Goal: Task Accomplishment & Management: Manage account settings

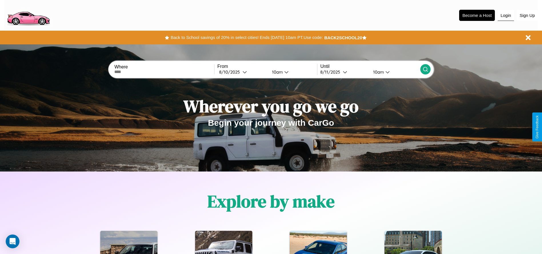
click at [506, 15] on button "Login" at bounding box center [506, 15] width 16 height 11
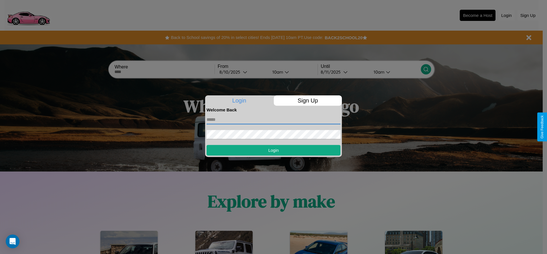
click at [273, 119] on input "text" at bounding box center [273, 119] width 134 height 9
type input "**********"
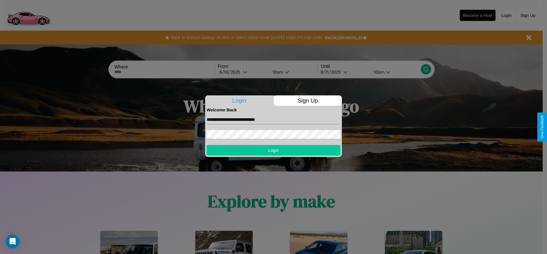
click at [273, 150] on button "Login" at bounding box center [273, 150] width 134 height 11
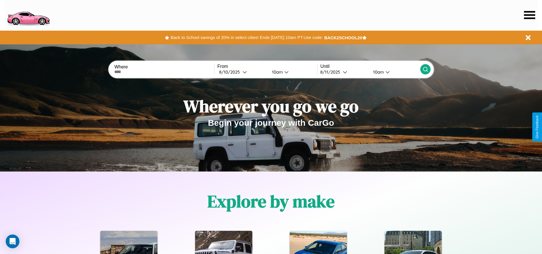
click at [530, 15] on icon at bounding box center [529, 15] width 11 height 8
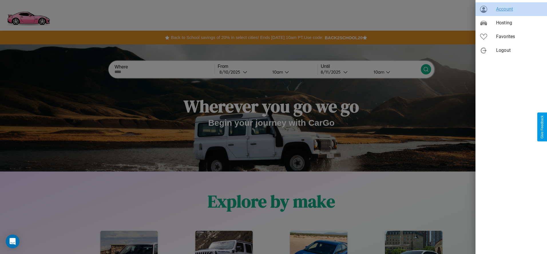
click at [511, 9] on span "Account" at bounding box center [519, 9] width 46 height 7
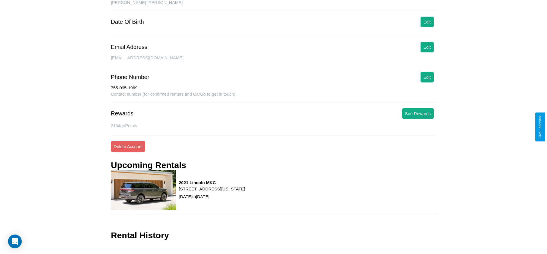
scroll to position [71, 0]
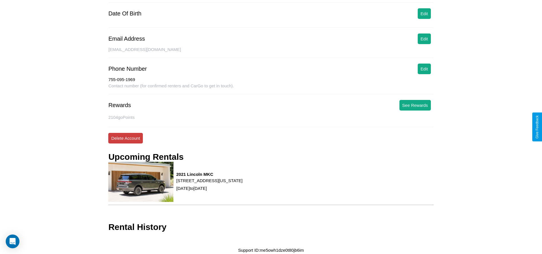
click at [125, 138] on button "Delete Account" at bounding box center [125, 138] width 35 height 11
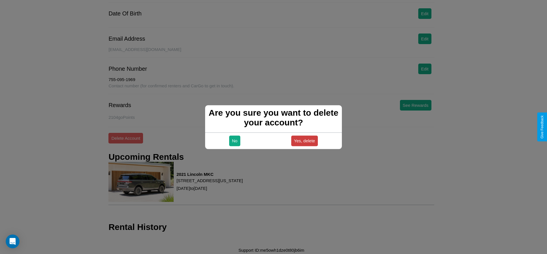
click at [304, 140] on button "Yes, delete" at bounding box center [304, 140] width 27 height 11
